Goal: Task Accomplishment & Management: Use online tool/utility

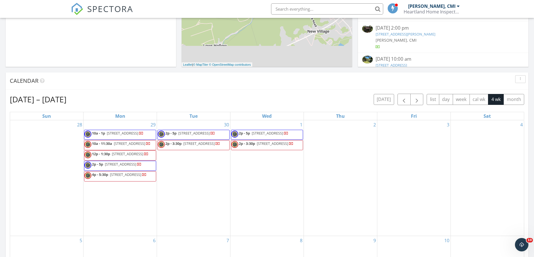
scroll to position [218, 0]
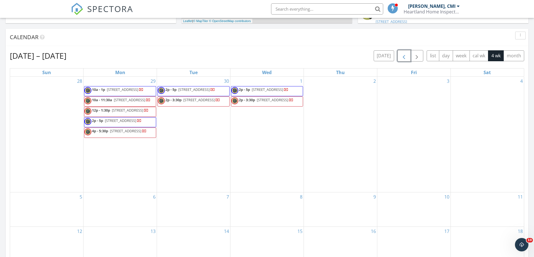
click at [404, 55] on span "button" at bounding box center [403, 56] width 7 height 7
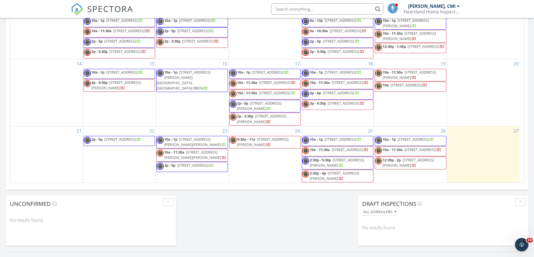
scroll to position [67, 0]
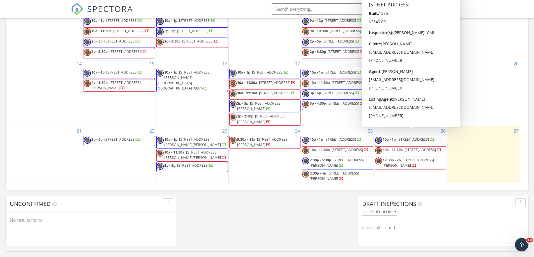
click at [405, 137] on span "111 Center St, Clinton 08809" at bounding box center [412, 139] width 31 height 5
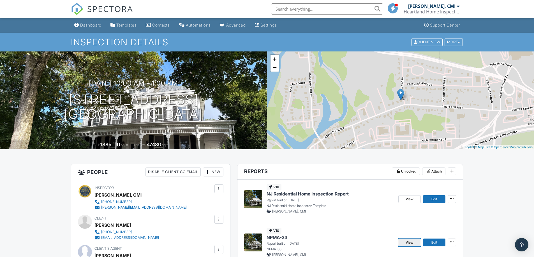
click at [411, 241] on span "View" at bounding box center [409, 243] width 8 height 6
click at [411, 201] on span "View" at bounding box center [409, 200] width 8 height 6
